Goal: Check status

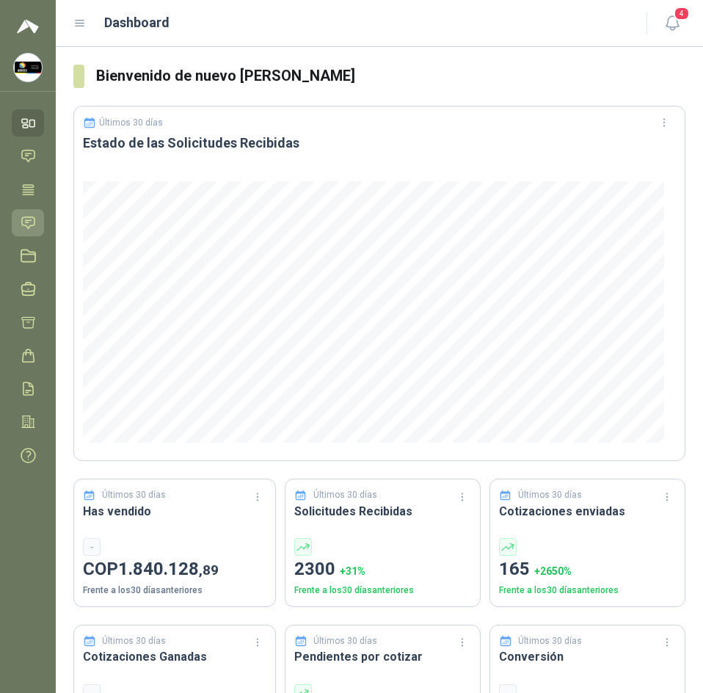
click at [31, 222] on icon at bounding box center [28, 222] width 15 height 15
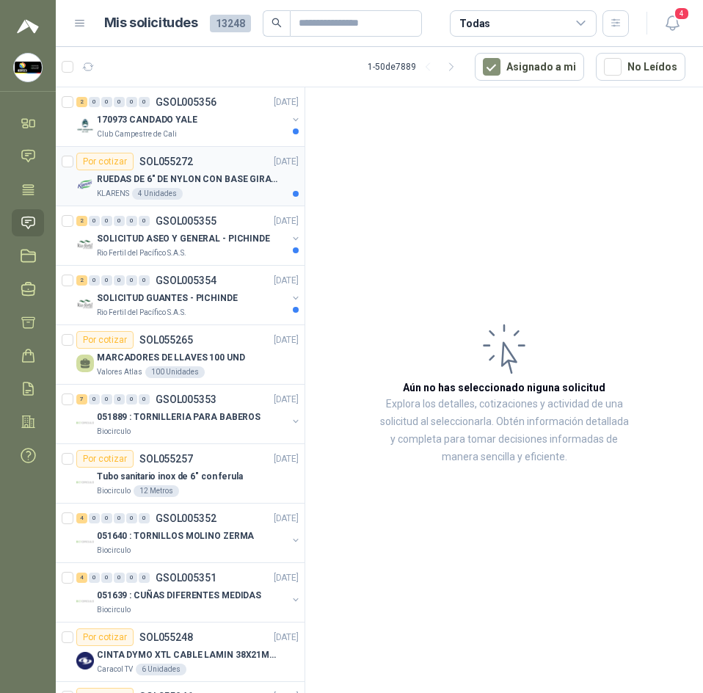
click at [241, 192] on div "KLARENS 4 Unidades" at bounding box center [198, 194] width 202 height 12
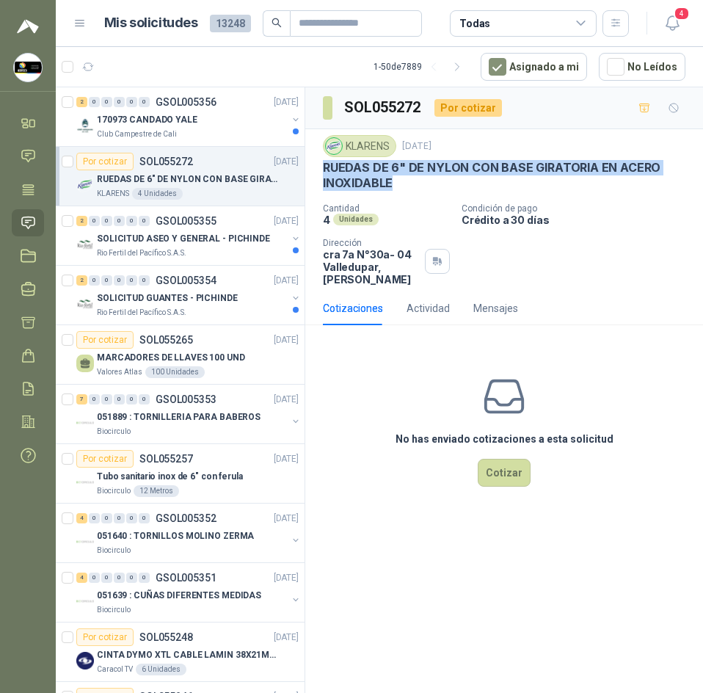
drag, startPoint x: 316, startPoint y: 164, endPoint x: 407, endPoint y: 186, distance: 92.9
click at [408, 186] on div "KLARENS [DATE] RUEDAS DE 6" DE NYLON CON BASE GIRATORIA EN ACERO INOXIDABLE Can…" at bounding box center [504, 210] width 398 height 162
copy p "RUEDAS DE 6" DE NYLON CON BASE GIRATORIA EN ACERO INOXIDABLE"
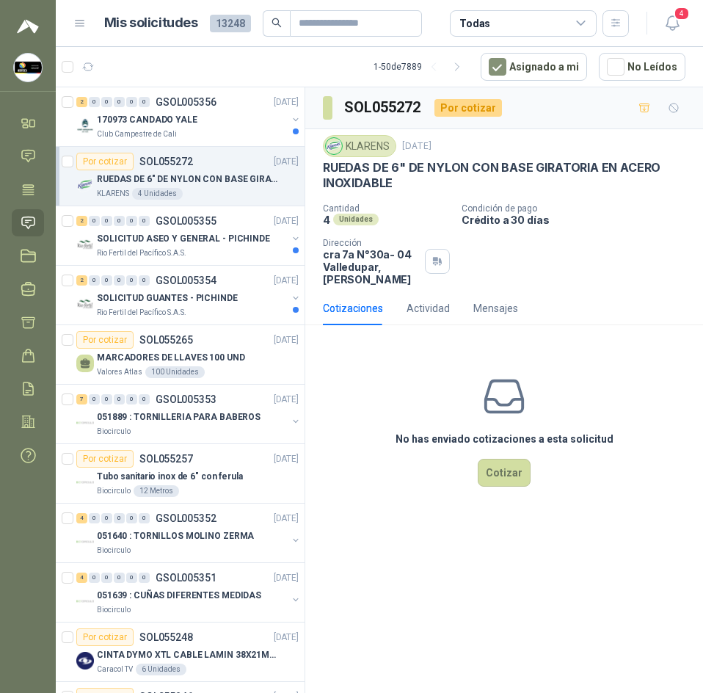
click at [644, 217] on p "Crédito a 30 días" at bounding box center [580, 220] width 236 height 12
